Goal: Task Accomplishment & Management: Use online tool/utility

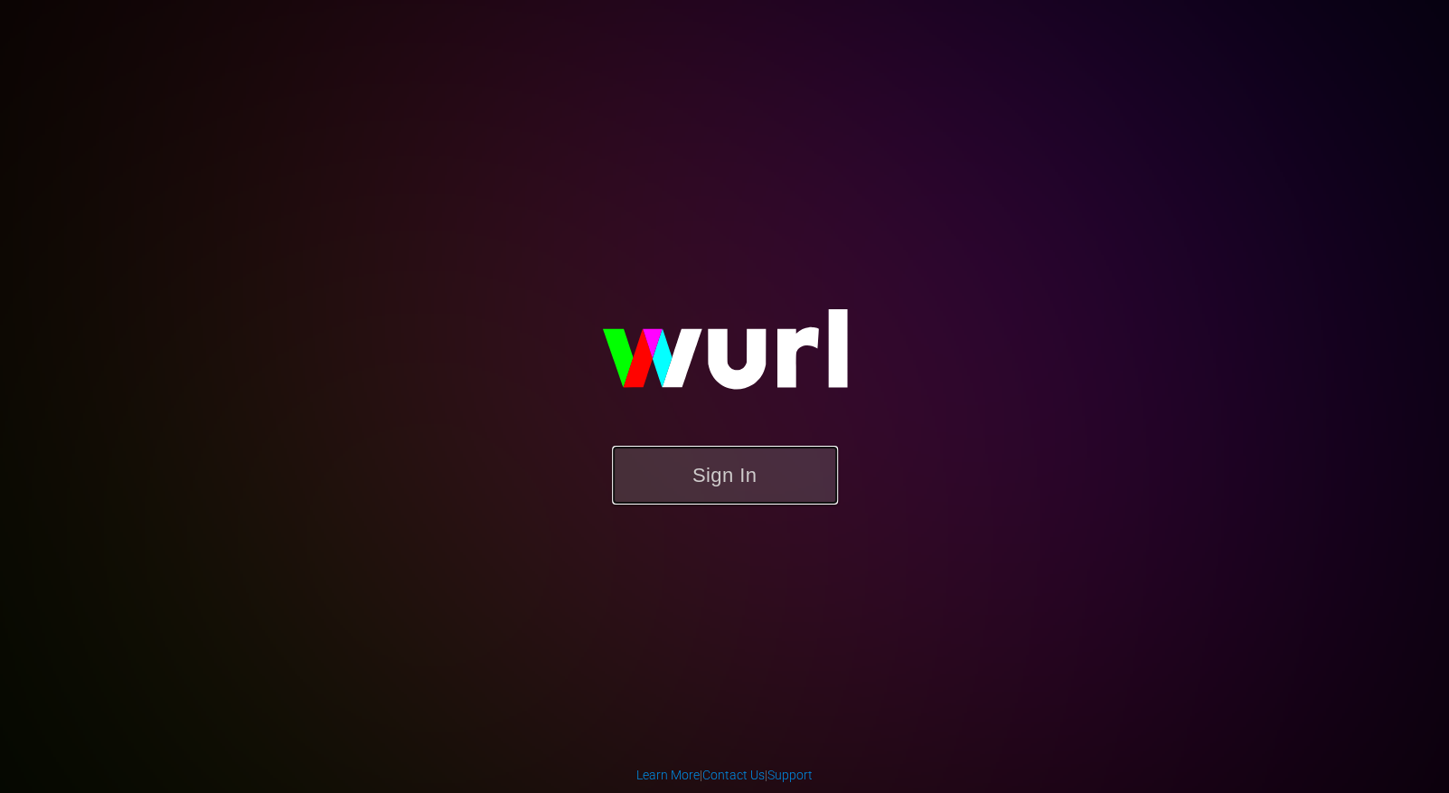
click at [778, 486] on button "Sign In" at bounding box center [725, 475] width 226 height 59
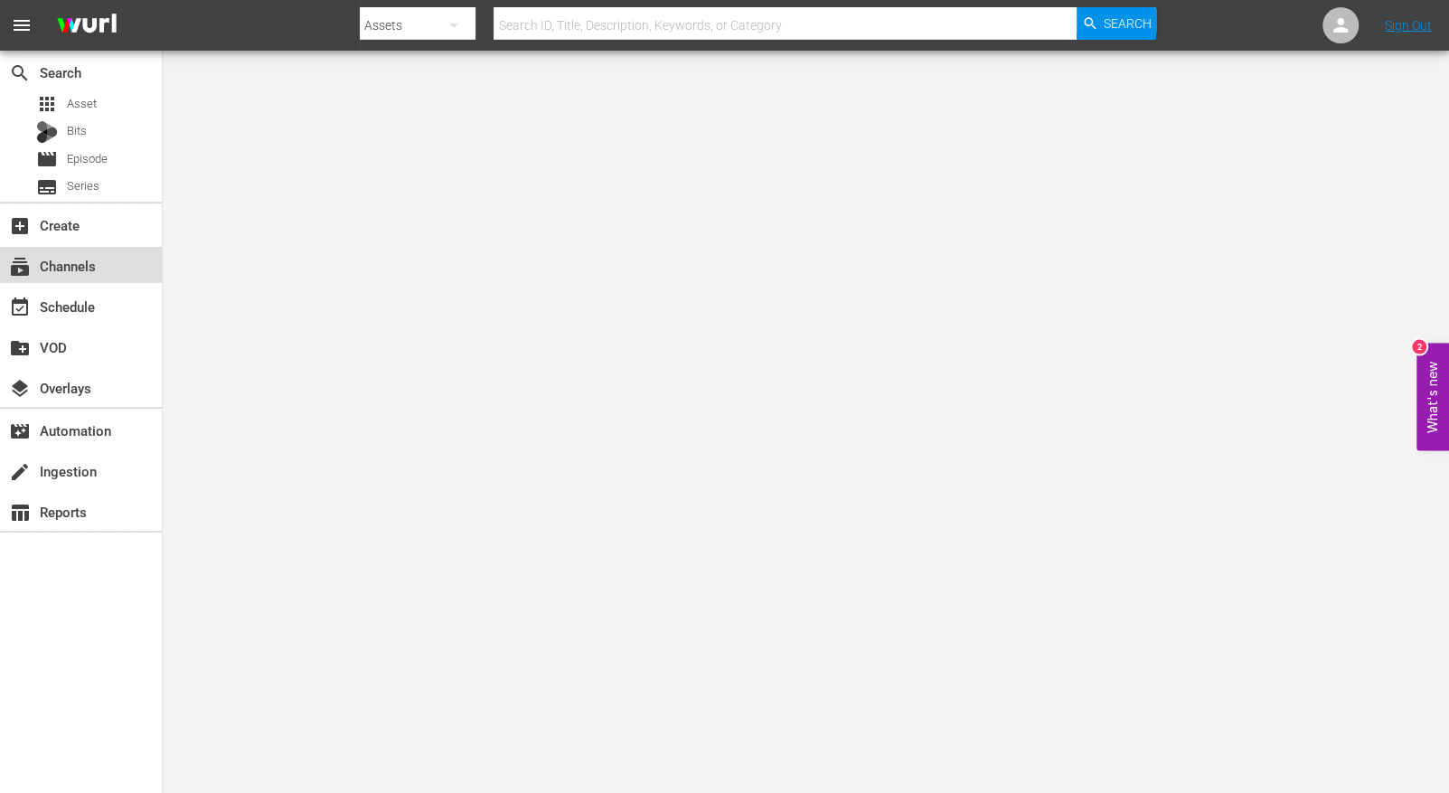
click at [71, 268] on div "subscriptions Channels" at bounding box center [50, 263] width 101 height 16
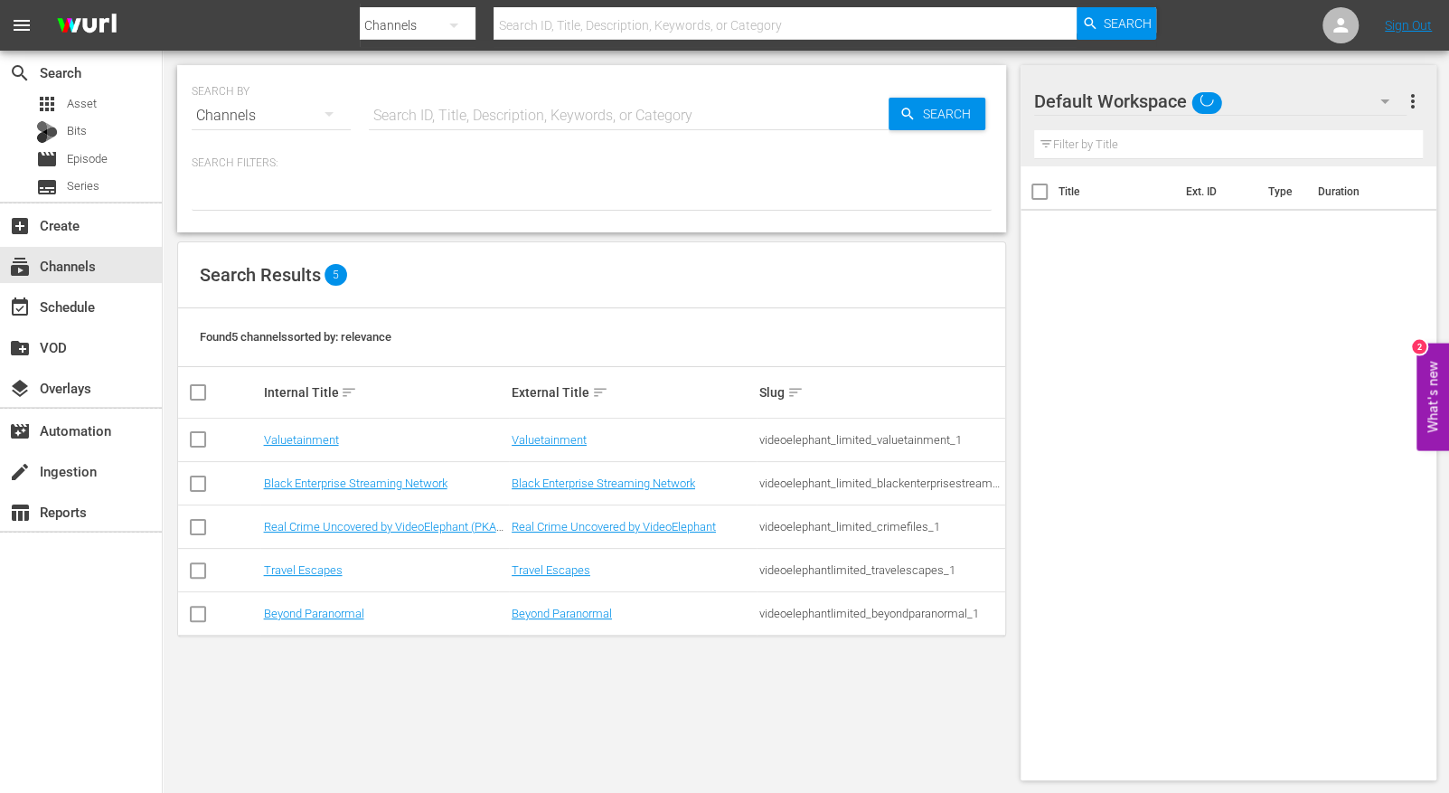
click at [199, 436] on input "checkbox" at bounding box center [198, 443] width 22 height 22
checkbox input "true"
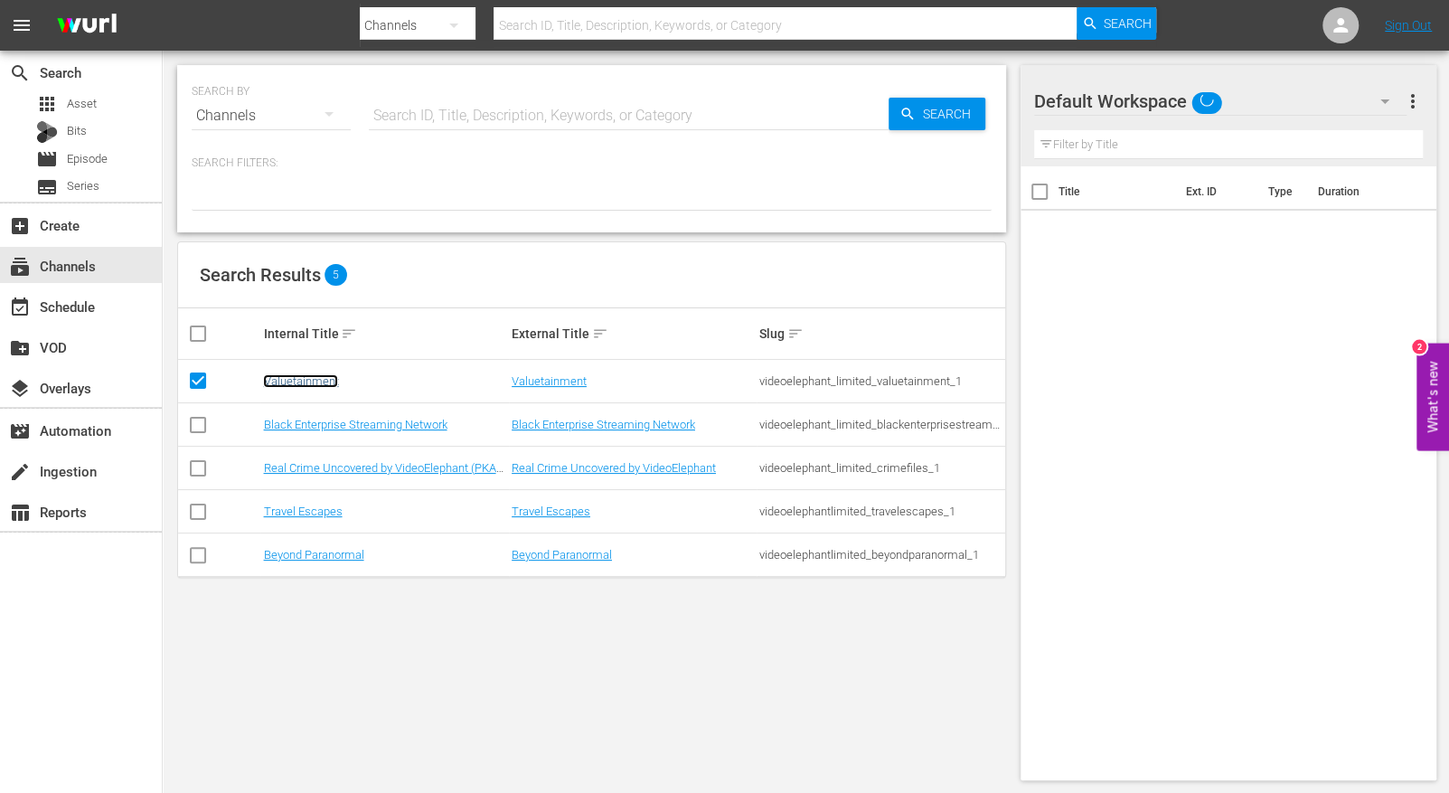
click at [303, 382] on link "Valuetainment" at bounding box center [300, 381] width 75 height 14
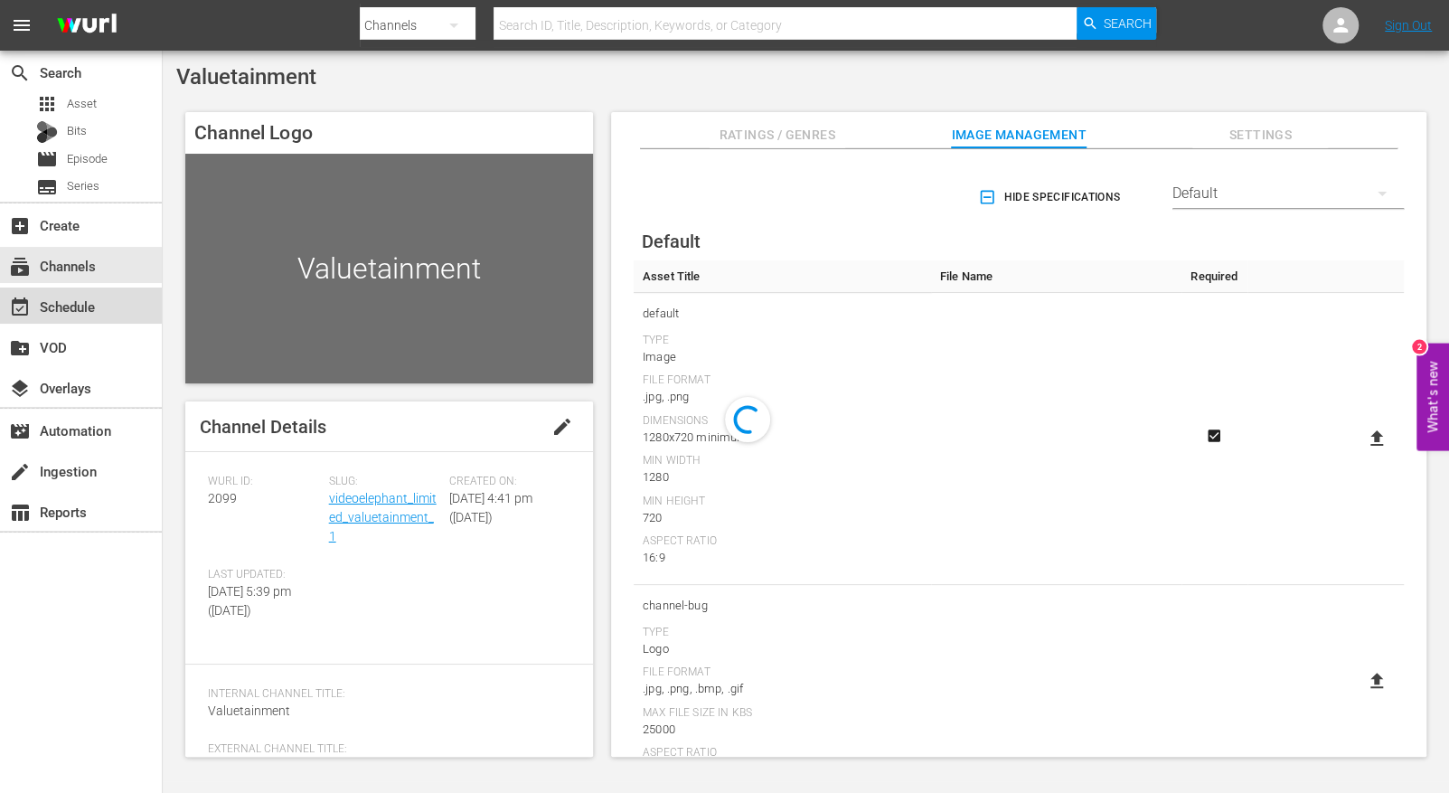
click at [90, 306] on div "event_available Schedule" at bounding box center [50, 304] width 101 height 16
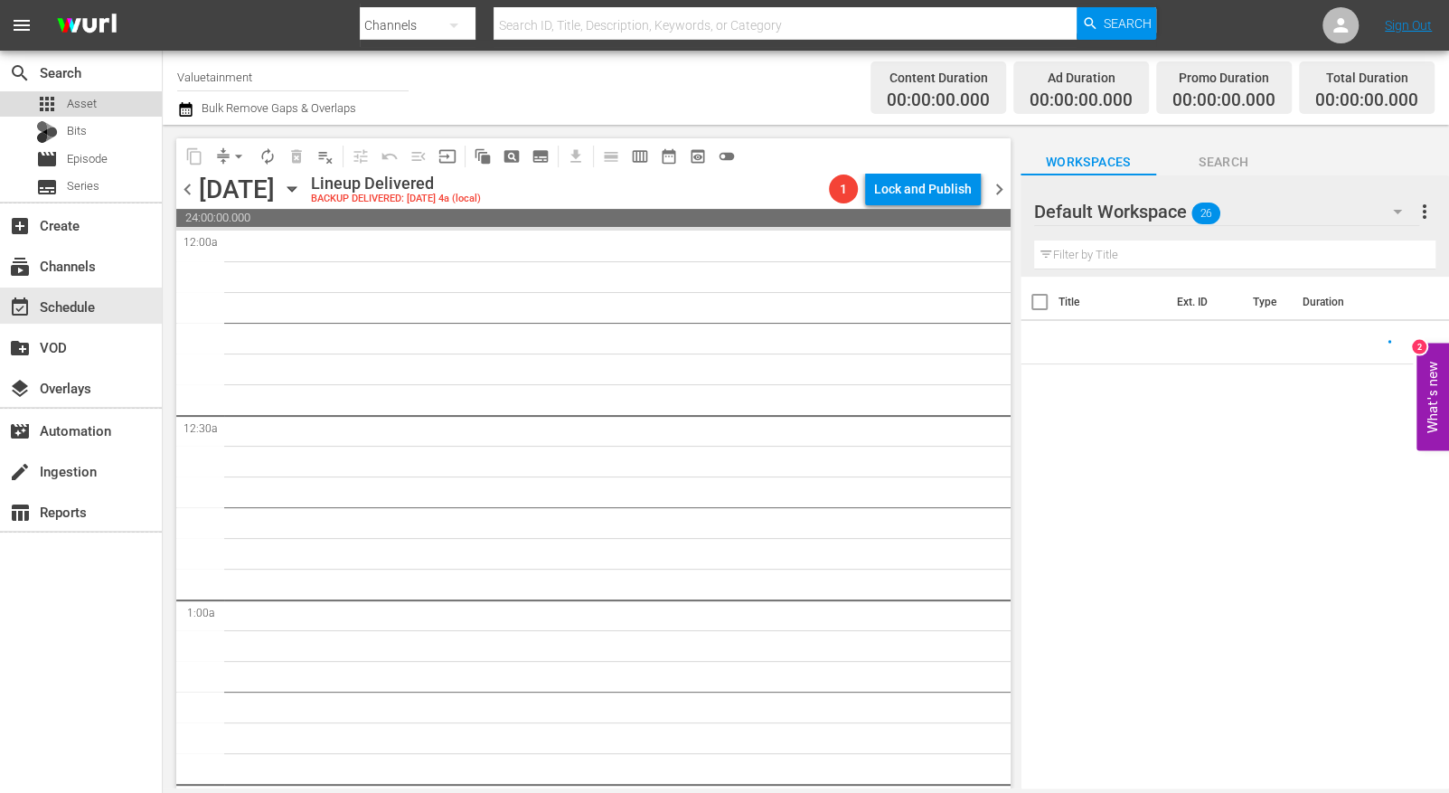
click at [73, 91] on div "apps Asset" at bounding box center [66, 103] width 61 height 25
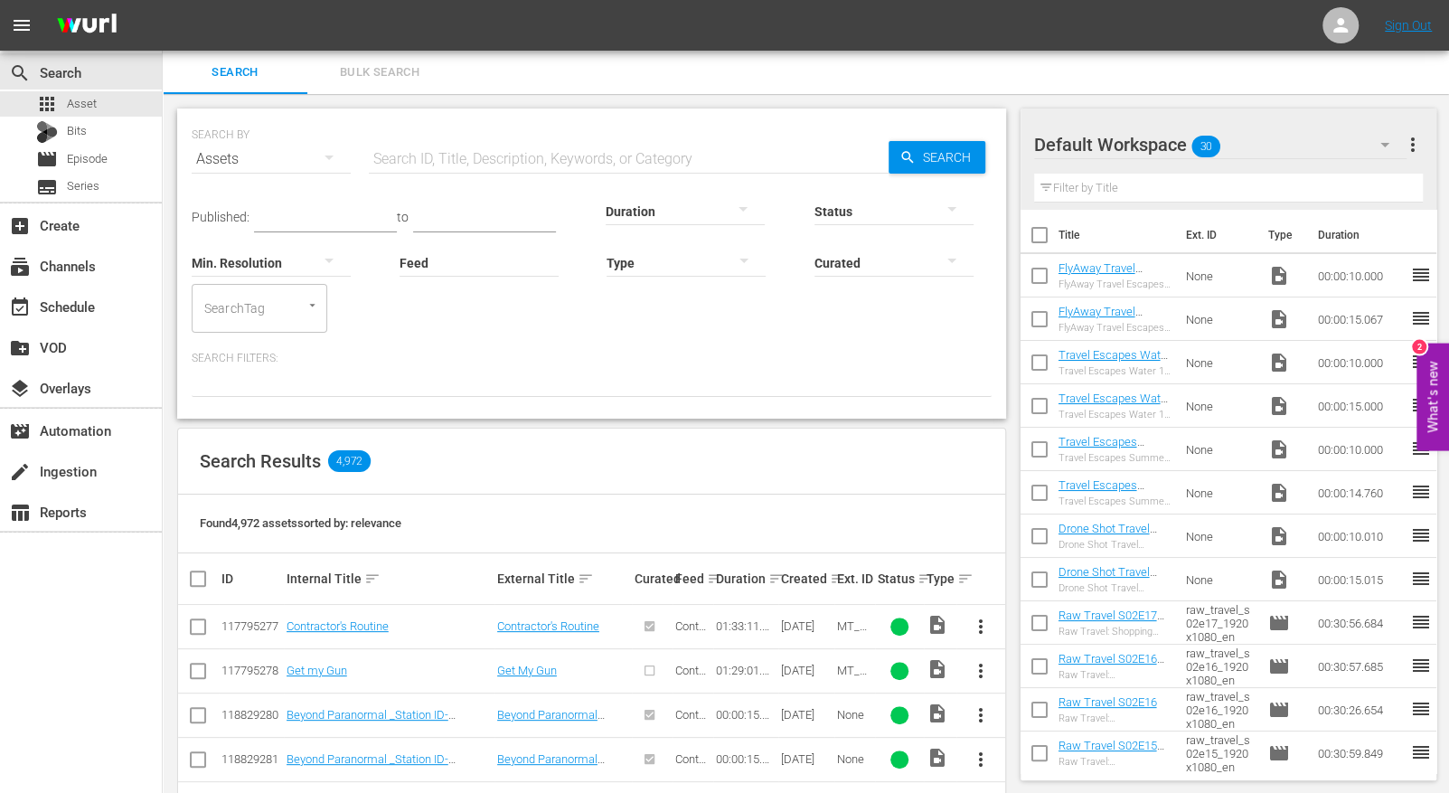
click at [576, 154] on input "text" at bounding box center [629, 158] width 520 height 43
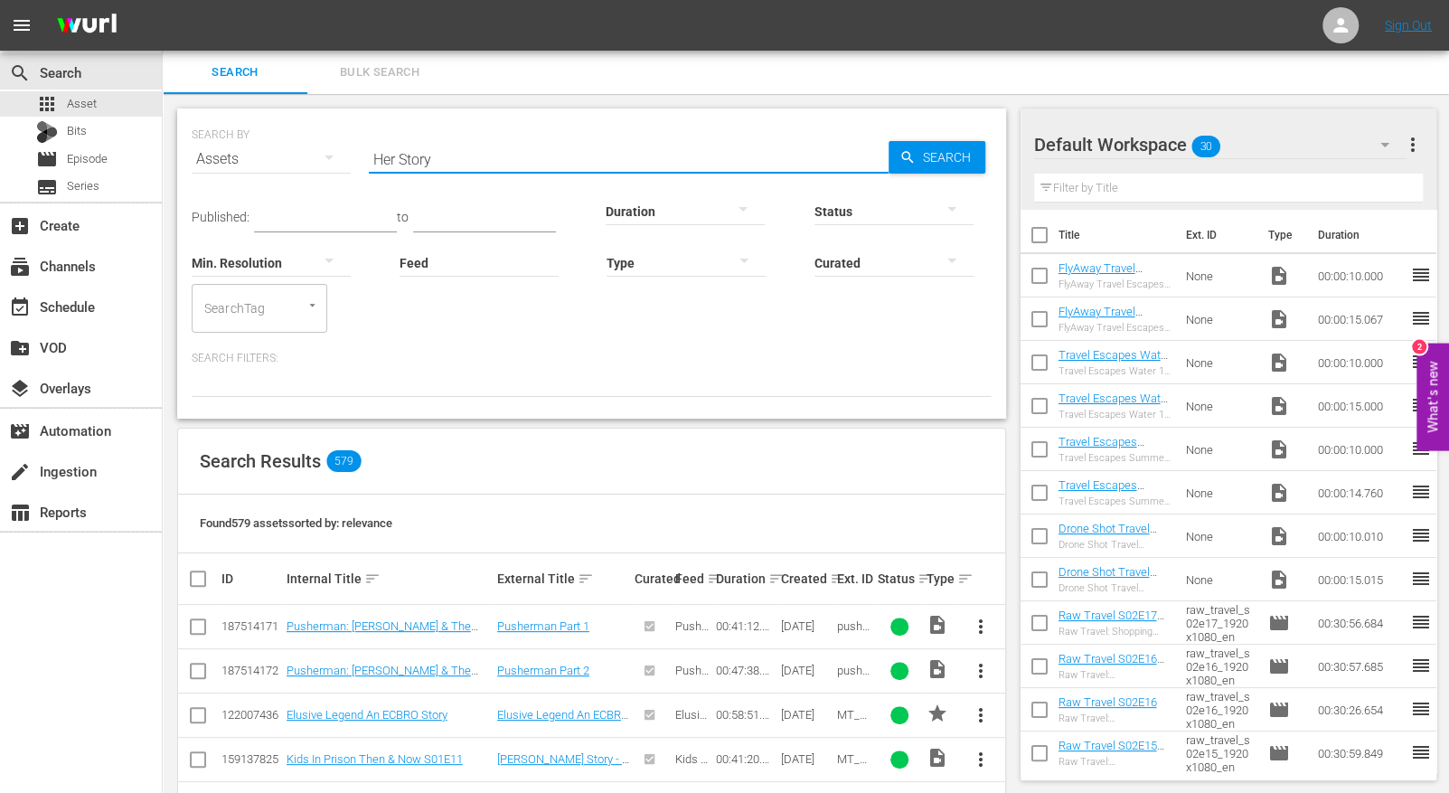
drag, startPoint x: 401, startPoint y: 167, endPoint x: 480, endPoint y: 162, distance: 78.8
click at [480, 162] on input "Her Story" at bounding box center [629, 158] width 520 height 43
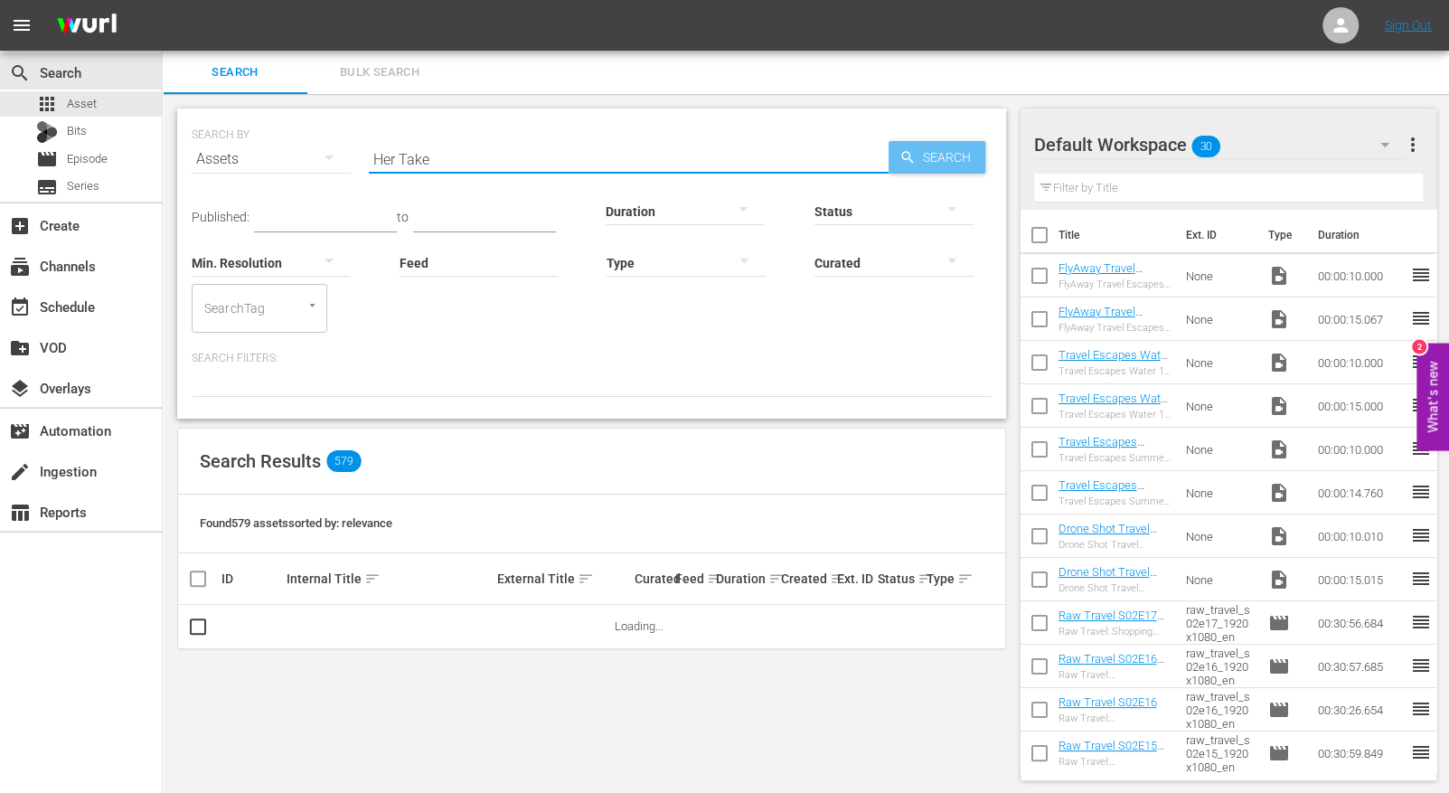
click at [913, 158] on icon "button" at bounding box center [908, 157] width 16 height 16
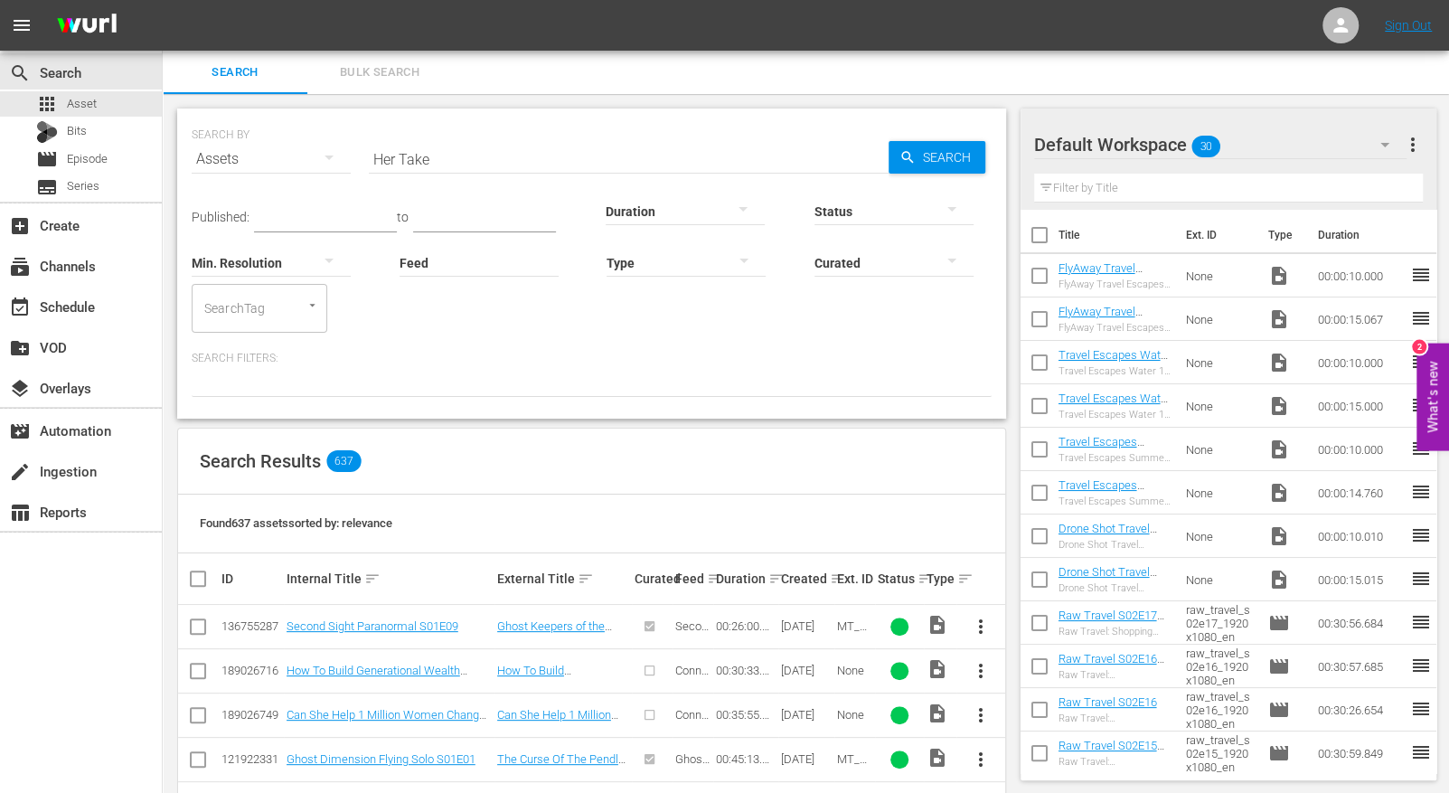
click at [542, 155] on input "Her Take" at bounding box center [629, 158] width 520 height 43
paste input "Core 4 |"
type input "Core 4 | Her Take"
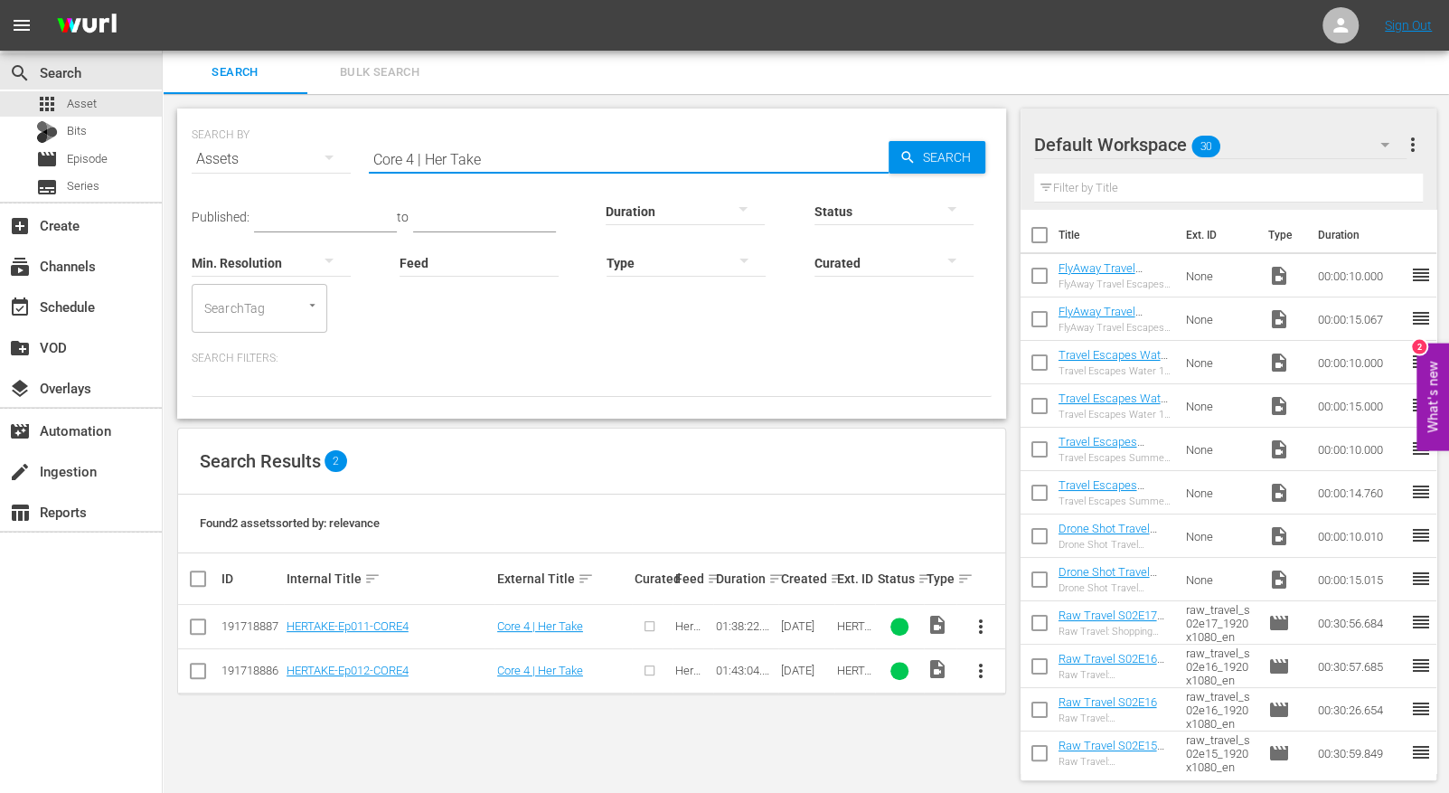
click at [202, 625] on input "checkbox" at bounding box center [198, 630] width 22 height 22
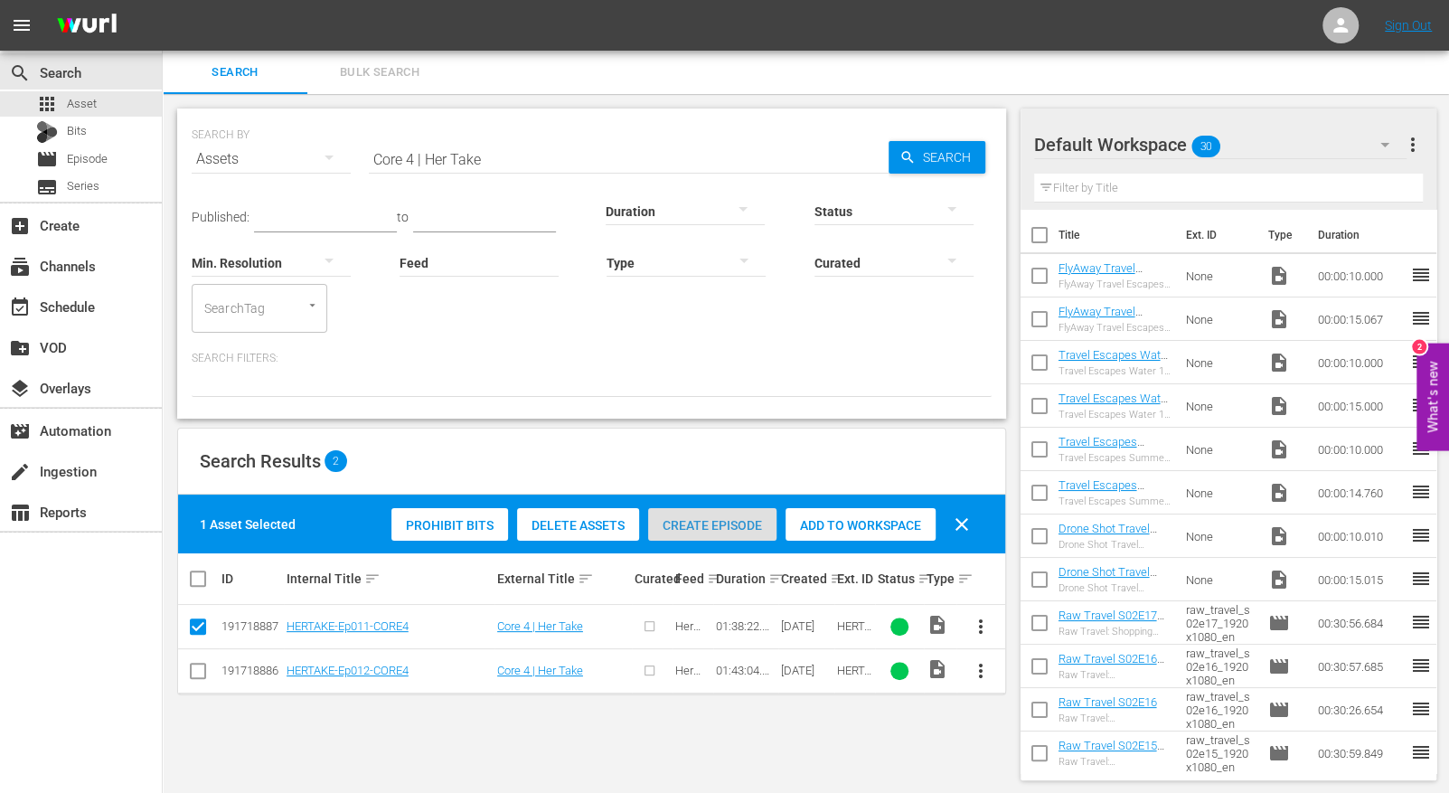
click at [719, 518] on span "Create Episode" at bounding box center [712, 525] width 128 height 14
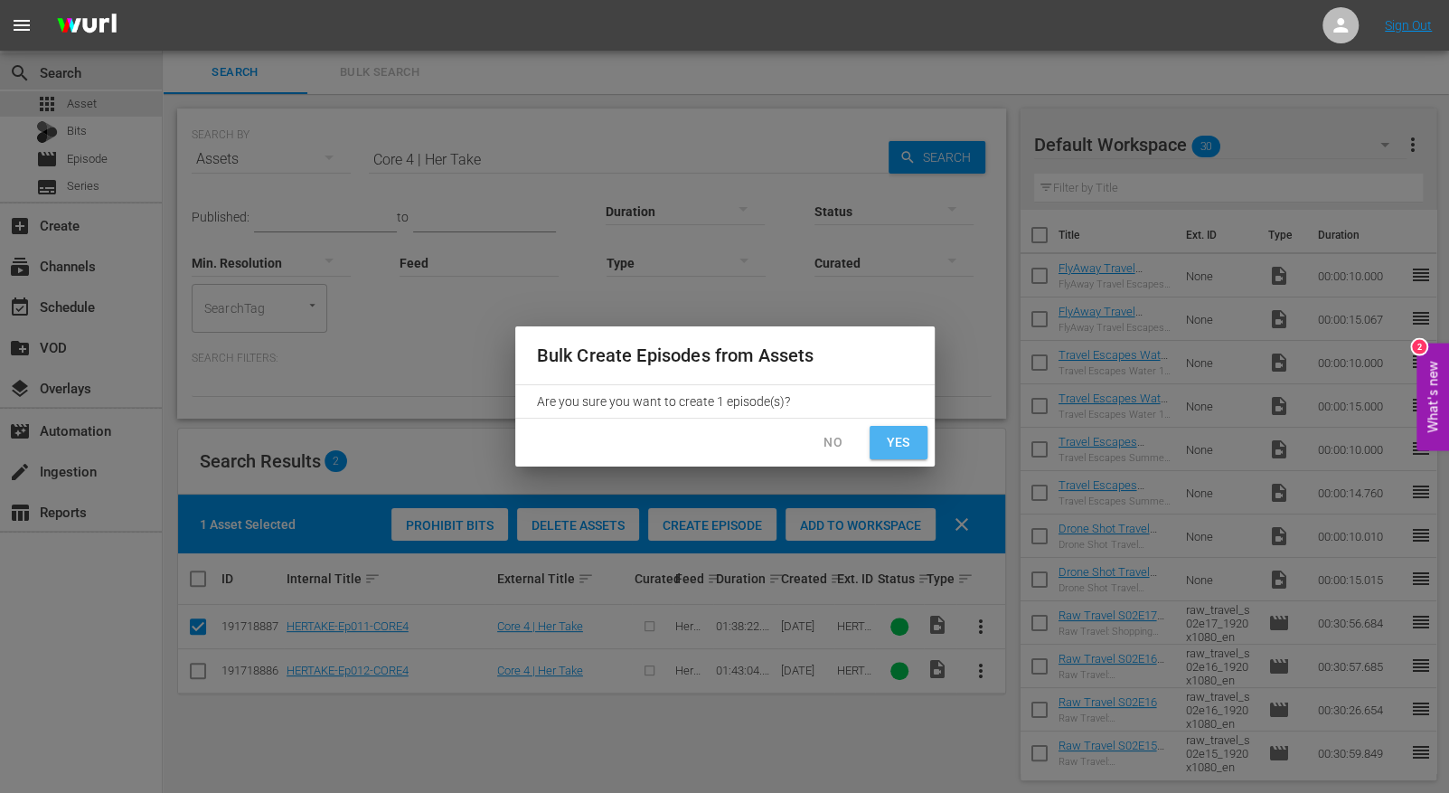
click at [917, 448] on button "Yes" at bounding box center [899, 442] width 58 height 33
checkbox input "false"
